Goal: Task Accomplishment & Management: Use online tool/utility

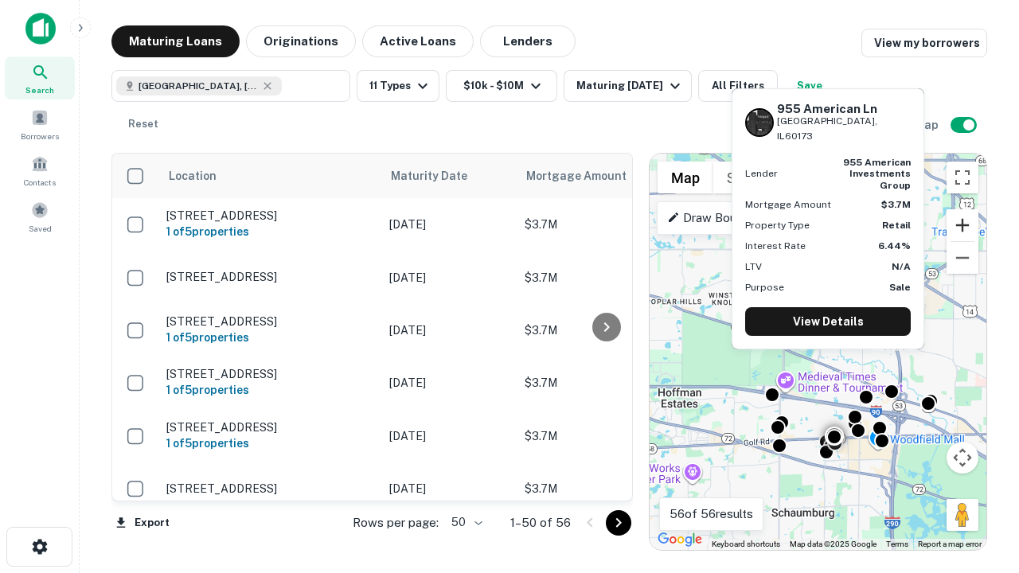
click at [962, 225] on button "Zoom in" at bounding box center [962, 225] width 32 height 32
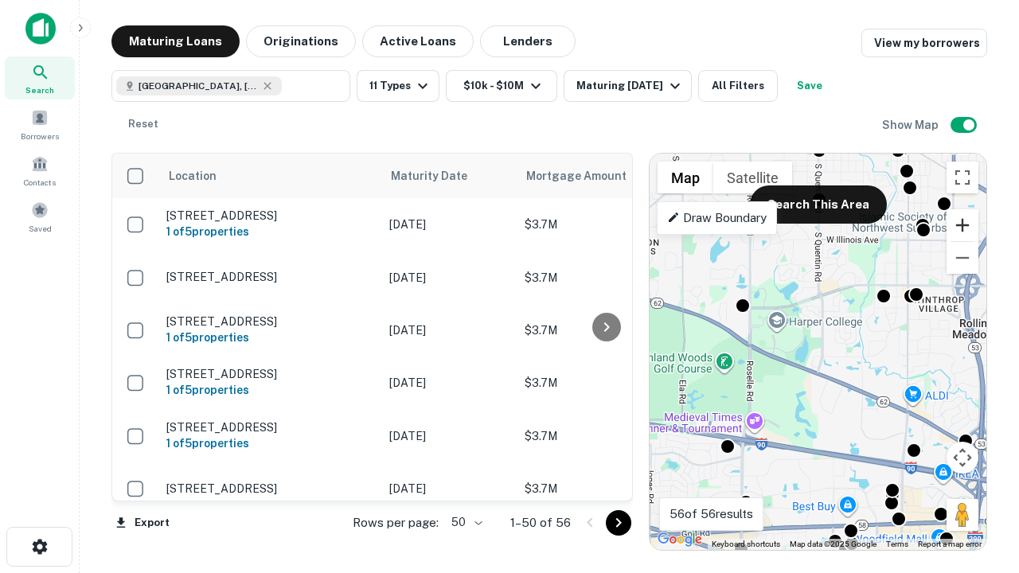
click at [962, 225] on button "Zoom in" at bounding box center [962, 225] width 32 height 32
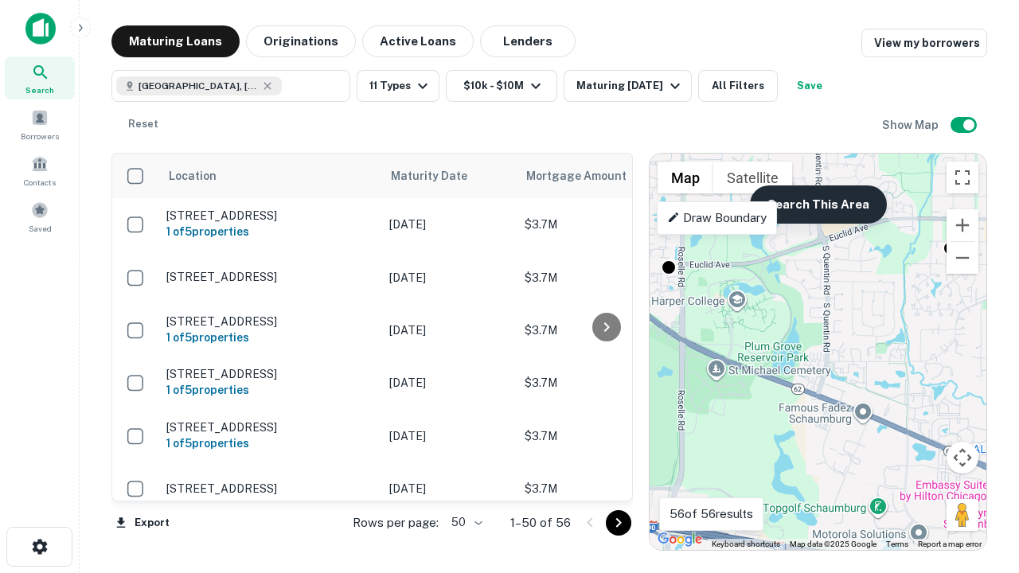
click at [817, 205] on button "Search This Area" at bounding box center [818, 204] width 137 height 38
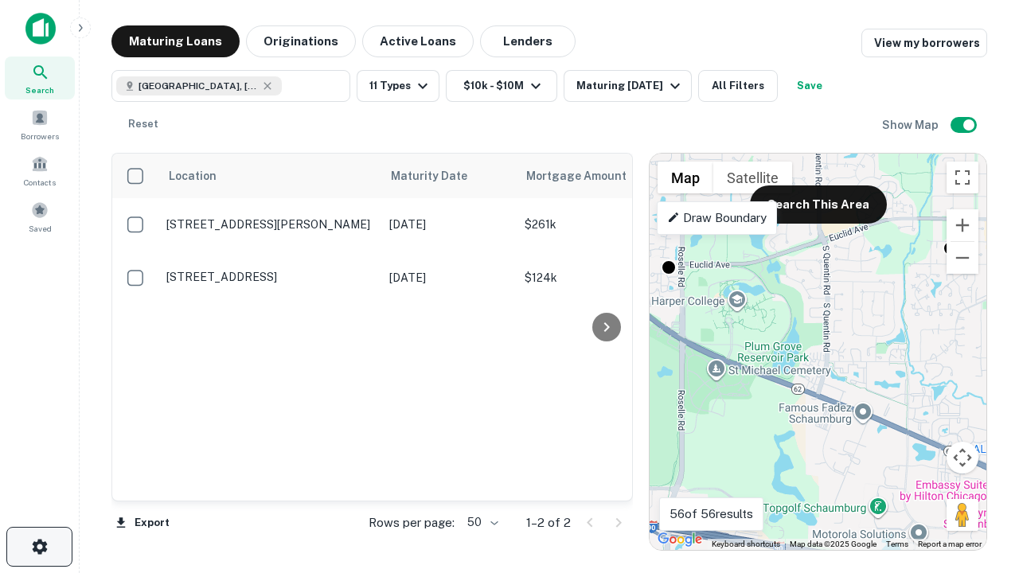
click at [39, 547] on icon "button" at bounding box center [39, 546] width 19 height 19
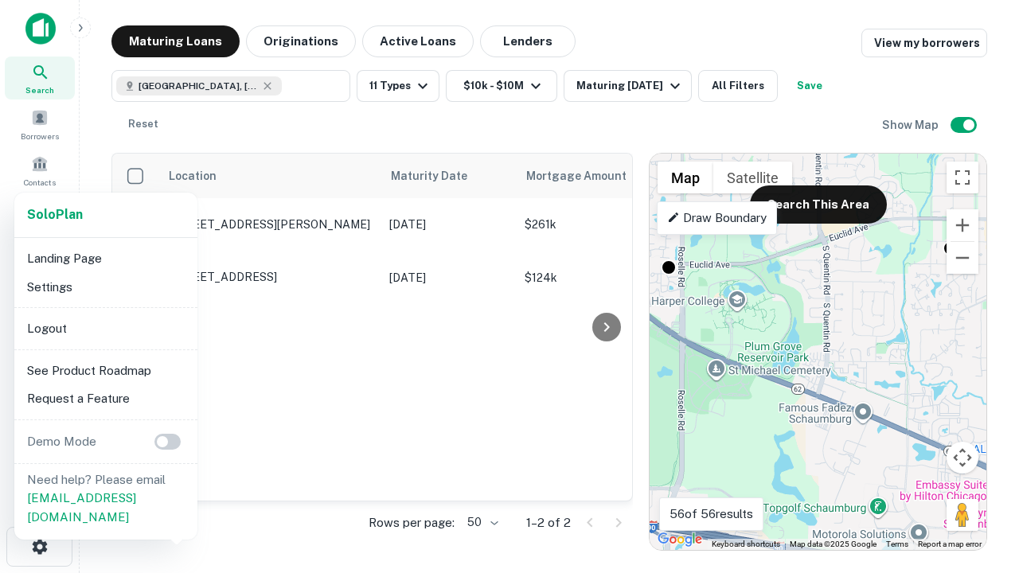
click at [105, 328] on li "Logout" at bounding box center [106, 328] width 170 height 29
